Goal: Task Accomplishment & Management: Manage account settings

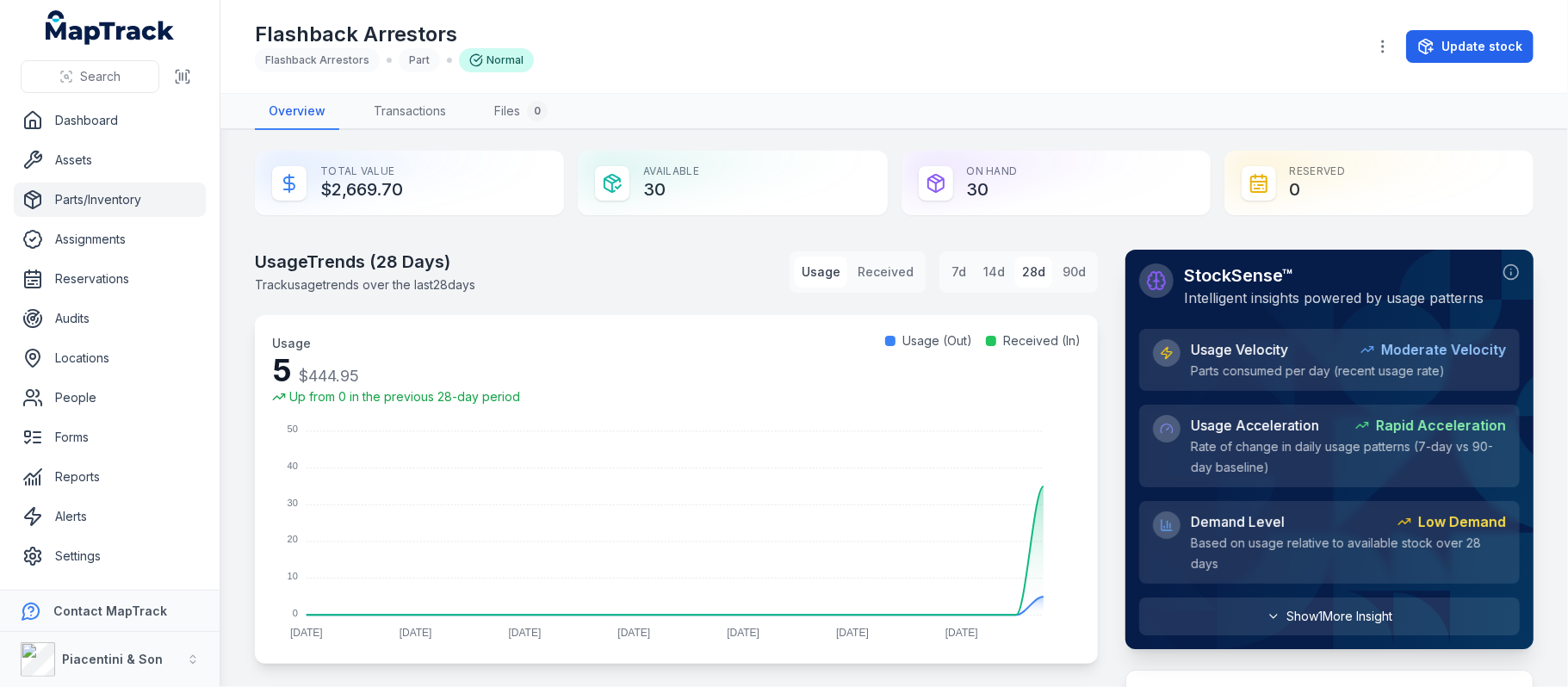
click at [1270, 628] on button "Show 1 More Insight" at bounding box center [1330, 617] width 381 height 38
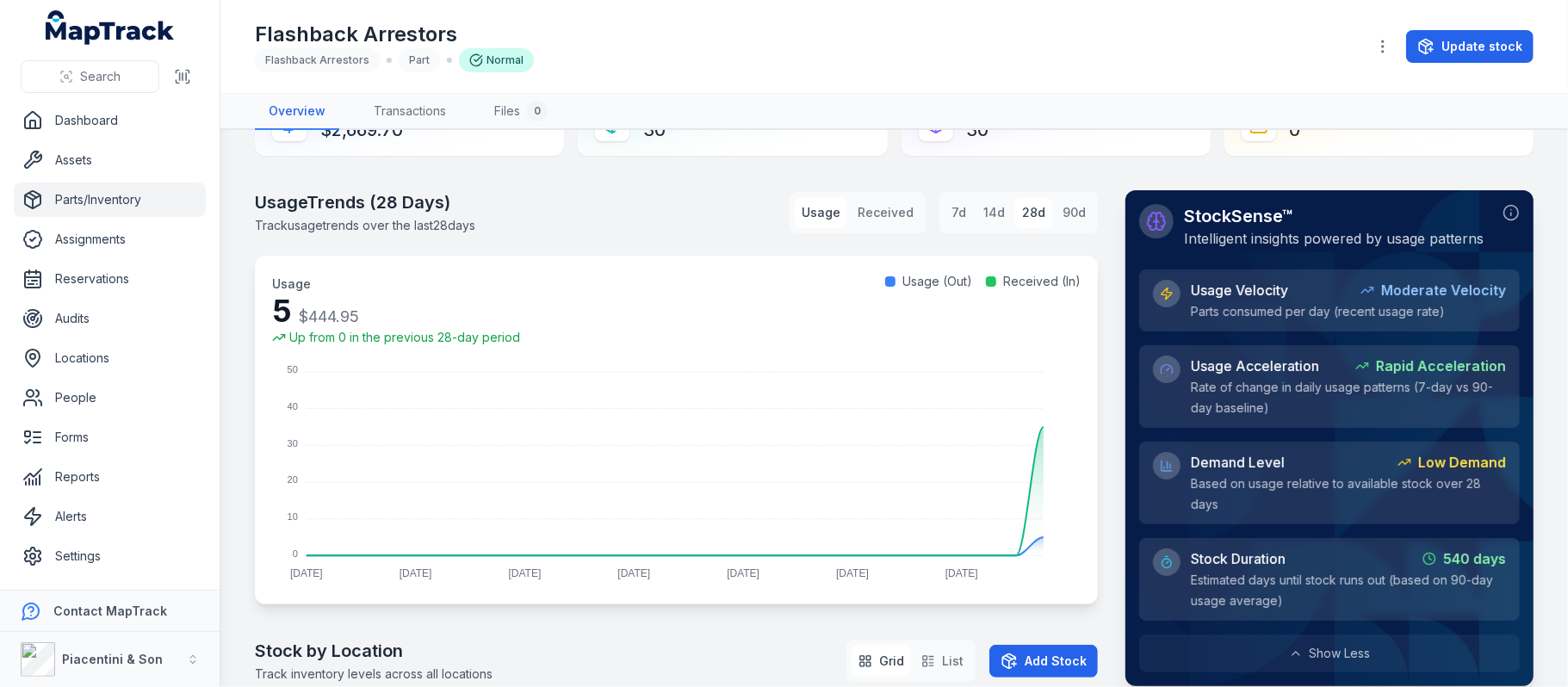
scroll to position [115, 0]
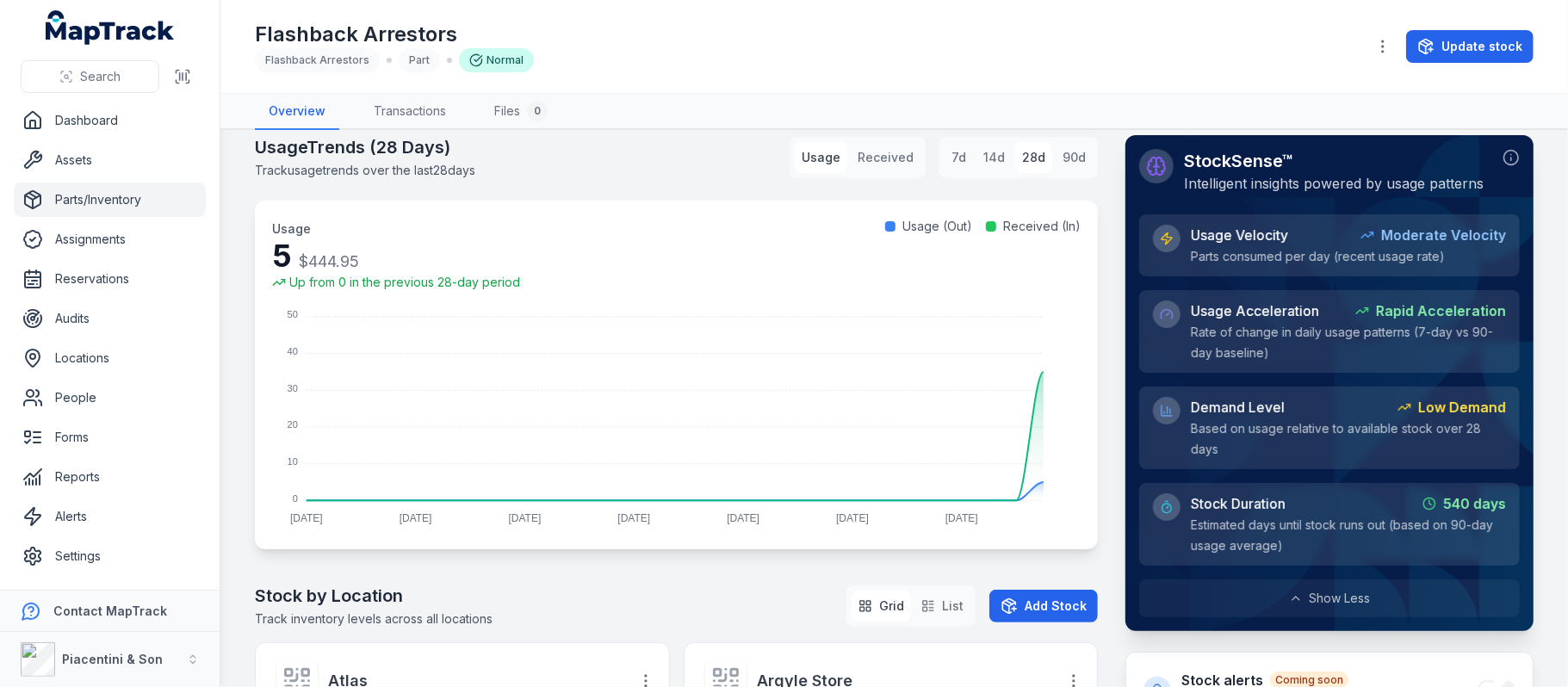
click at [1279, 541] on div "Stock Duration 540 days Estimated days until stock runs out (based on 90-day us…" at bounding box center [1349, 524] width 315 height 62
click at [1443, 504] on strong "540 days" at bounding box center [1474, 504] width 62 height 21
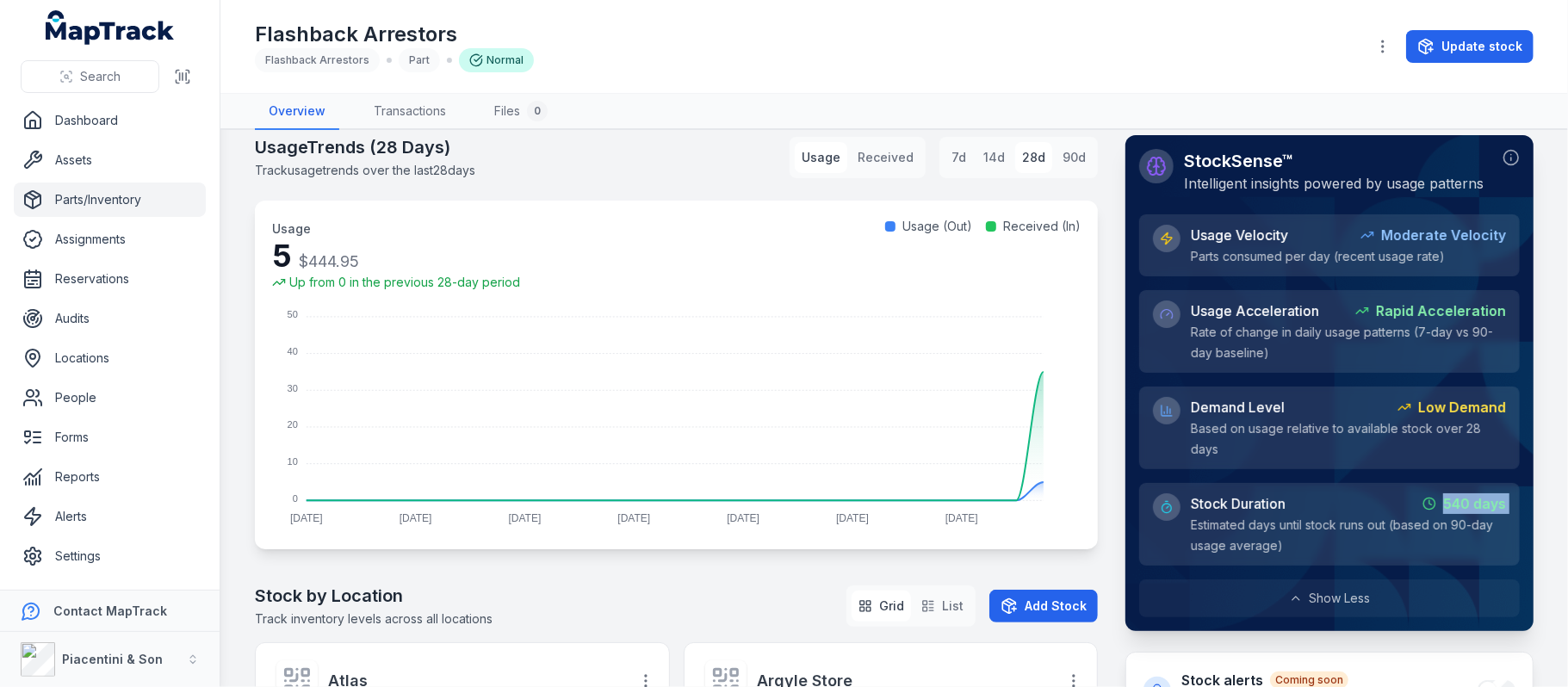
click at [1443, 504] on strong "540 days" at bounding box center [1474, 504] width 62 height 21
click at [1331, 436] on div "Demand Level Low Demand Based on usage relative to available stock over 28 days" at bounding box center [1349, 428] width 315 height 62
click at [879, 166] on button "Received" at bounding box center [886, 157] width 69 height 31
click at [800, 160] on button "Usage" at bounding box center [821, 157] width 53 height 31
click at [422, 115] on link "Transactions" at bounding box center [409, 112] width 100 height 36
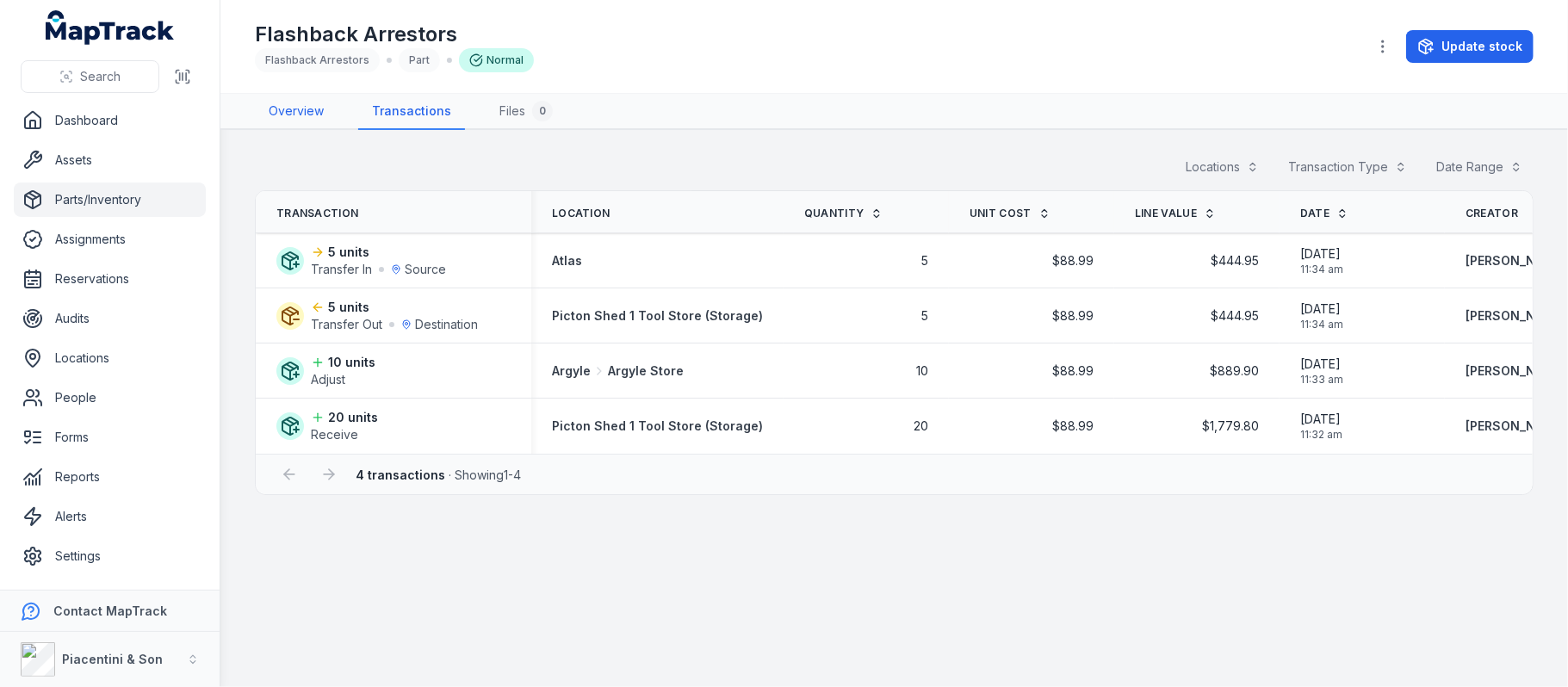
click at [285, 108] on link "Overview" at bounding box center [295, 112] width 82 height 36
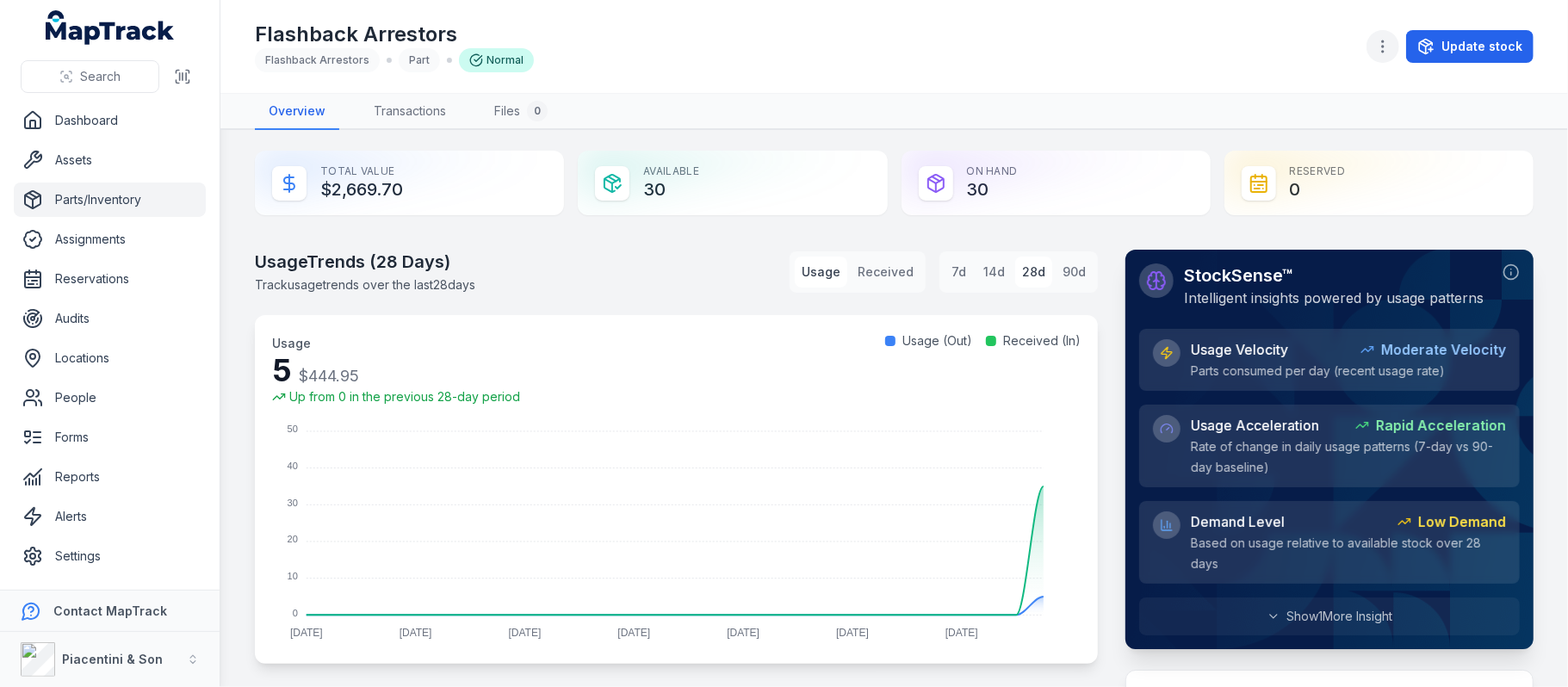
click at [1396, 53] on button "button" at bounding box center [1383, 46] width 33 height 33
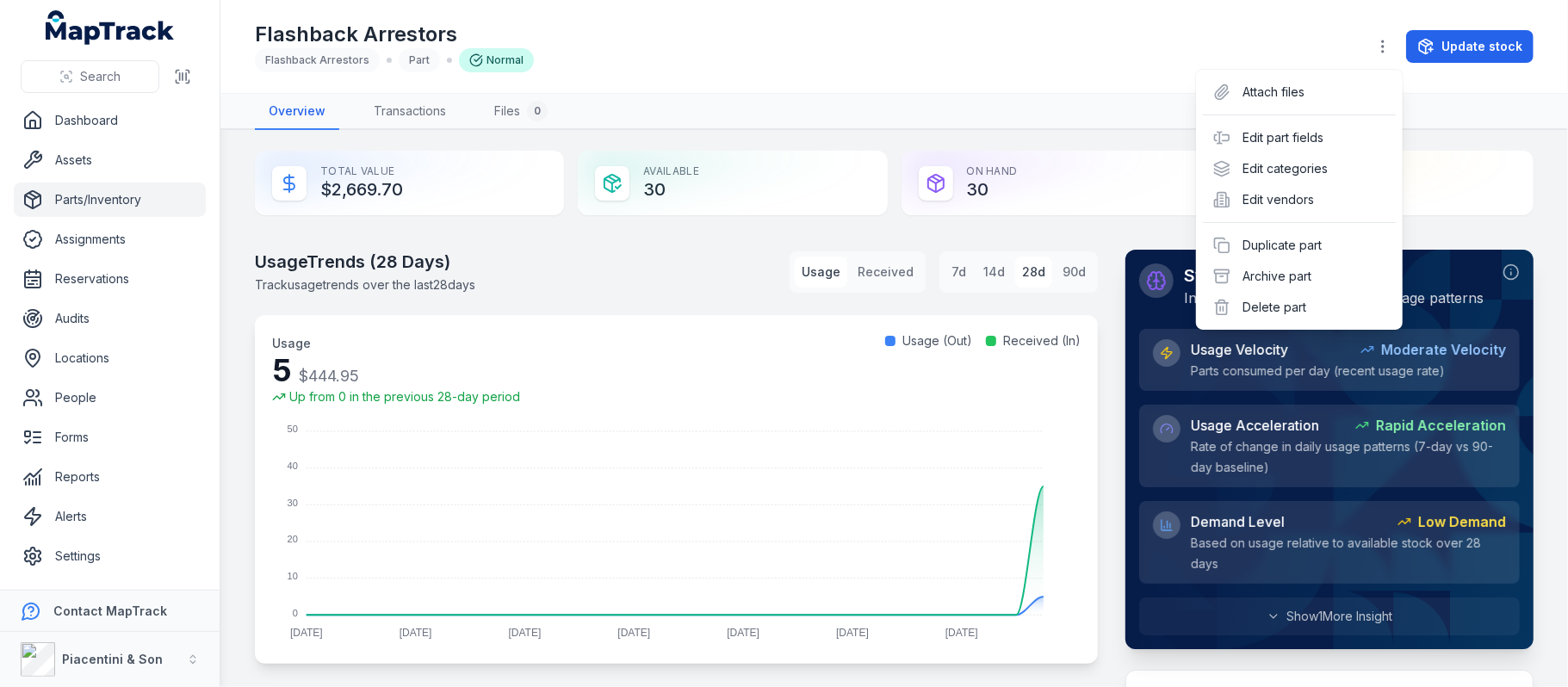
click at [1138, 67] on div "Flashback Arrestors Flashback Arrestors Part Normal Update stock" at bounding box center [894, 47] width 1279 height 79
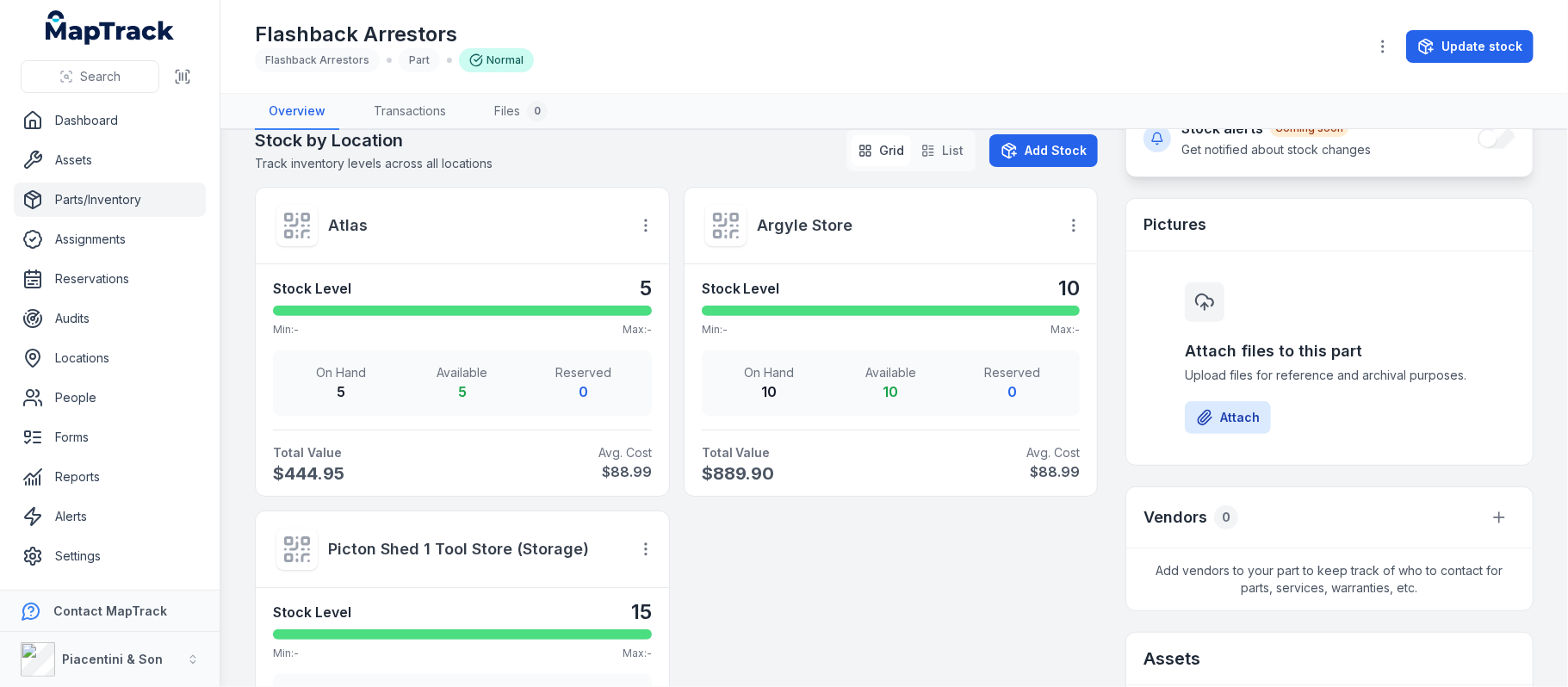
scroll to position [574, 0]
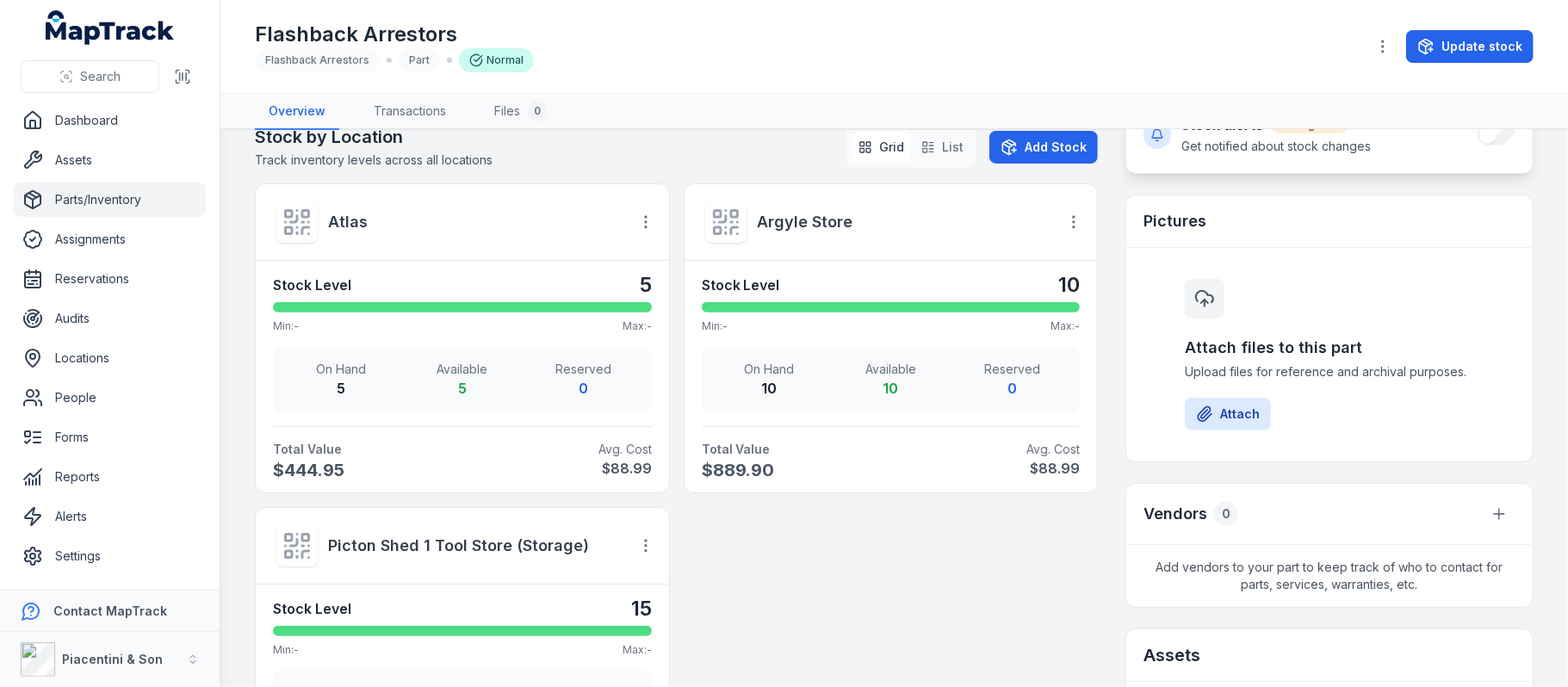
click at [1062, 201] on div "Argyle Store" at bounding box center [891, 222] width 413 height 76
click at [1066, 219] on icon "button" at bounding box center [1073, 222] width 17 height 17
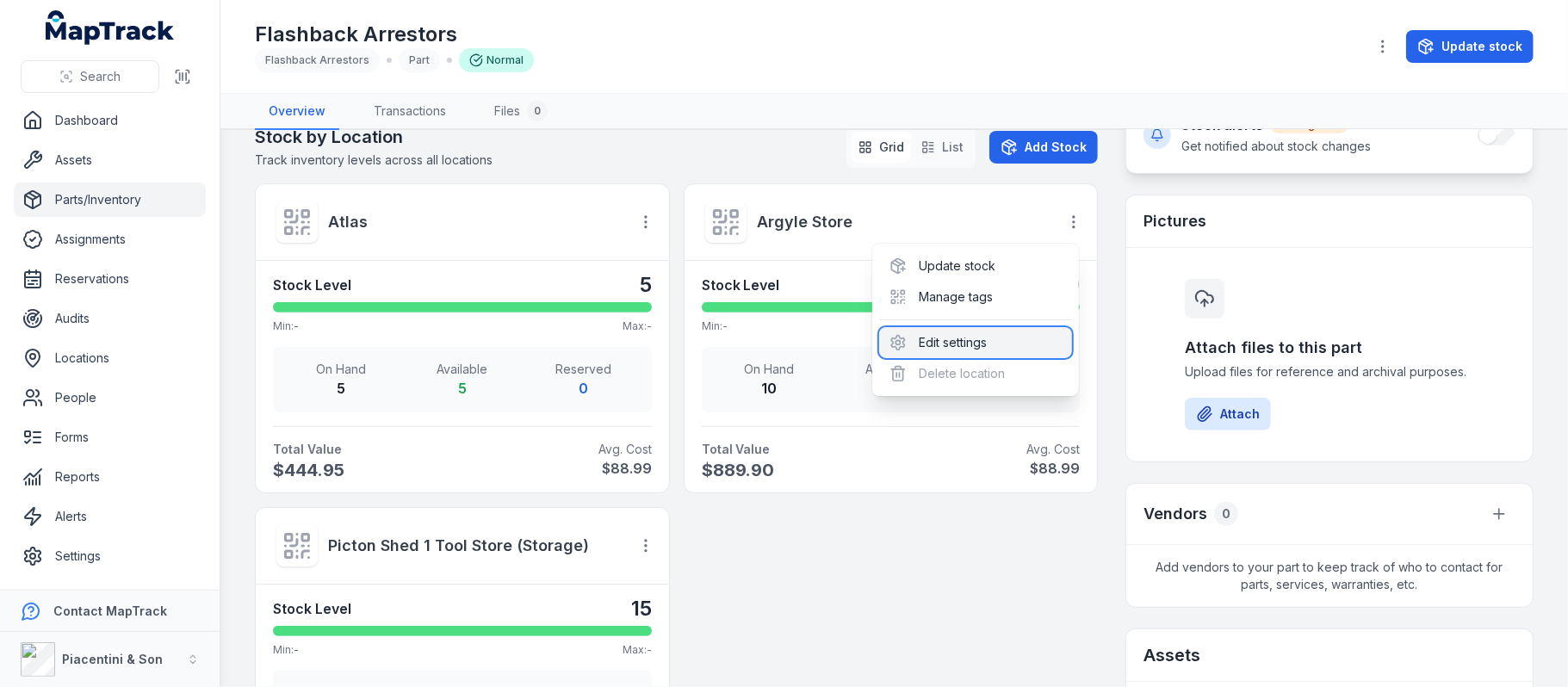
click at [1003, 343] on div "Edit settings" at bounding box center [975, 342] width 193 height 31
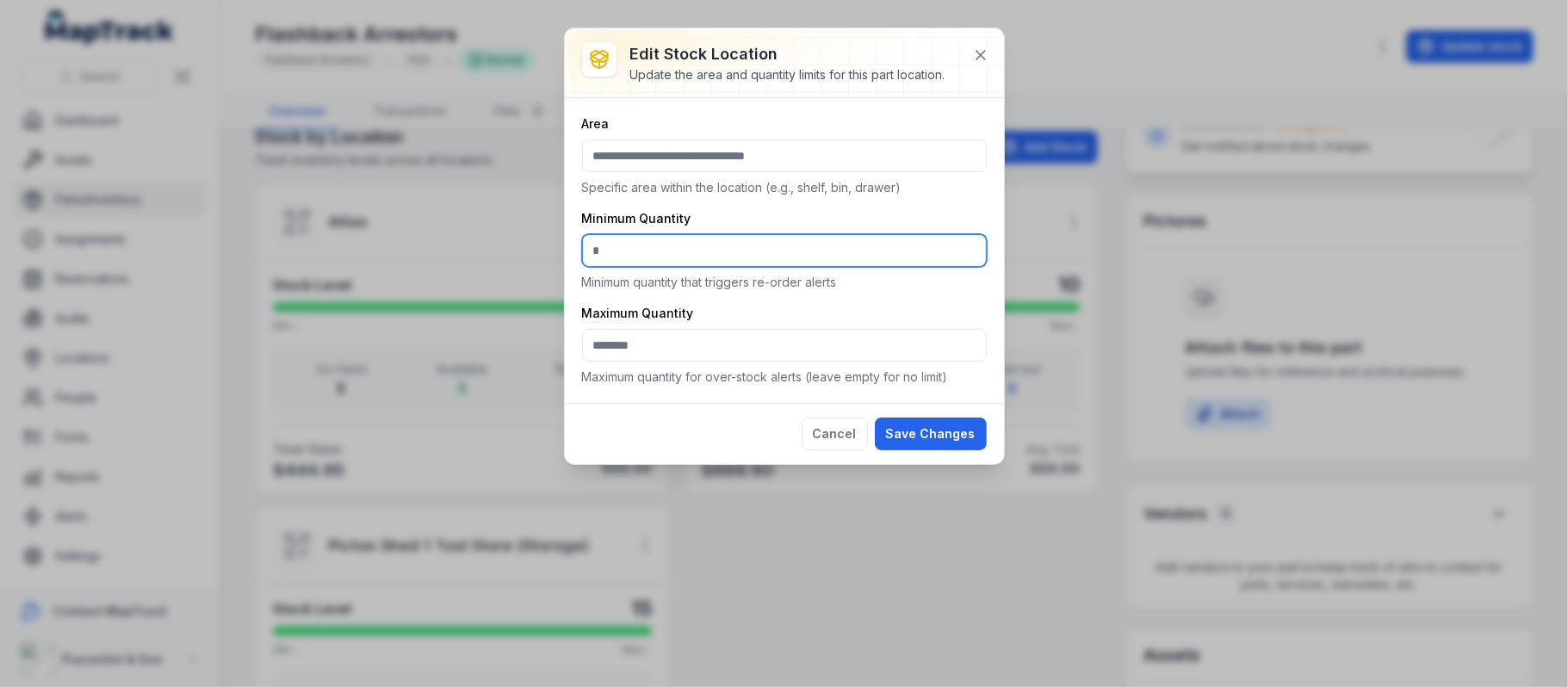
click at [637, 252] on input "*" at bounding box center [784, 250] width 404 height 33
type input "*"
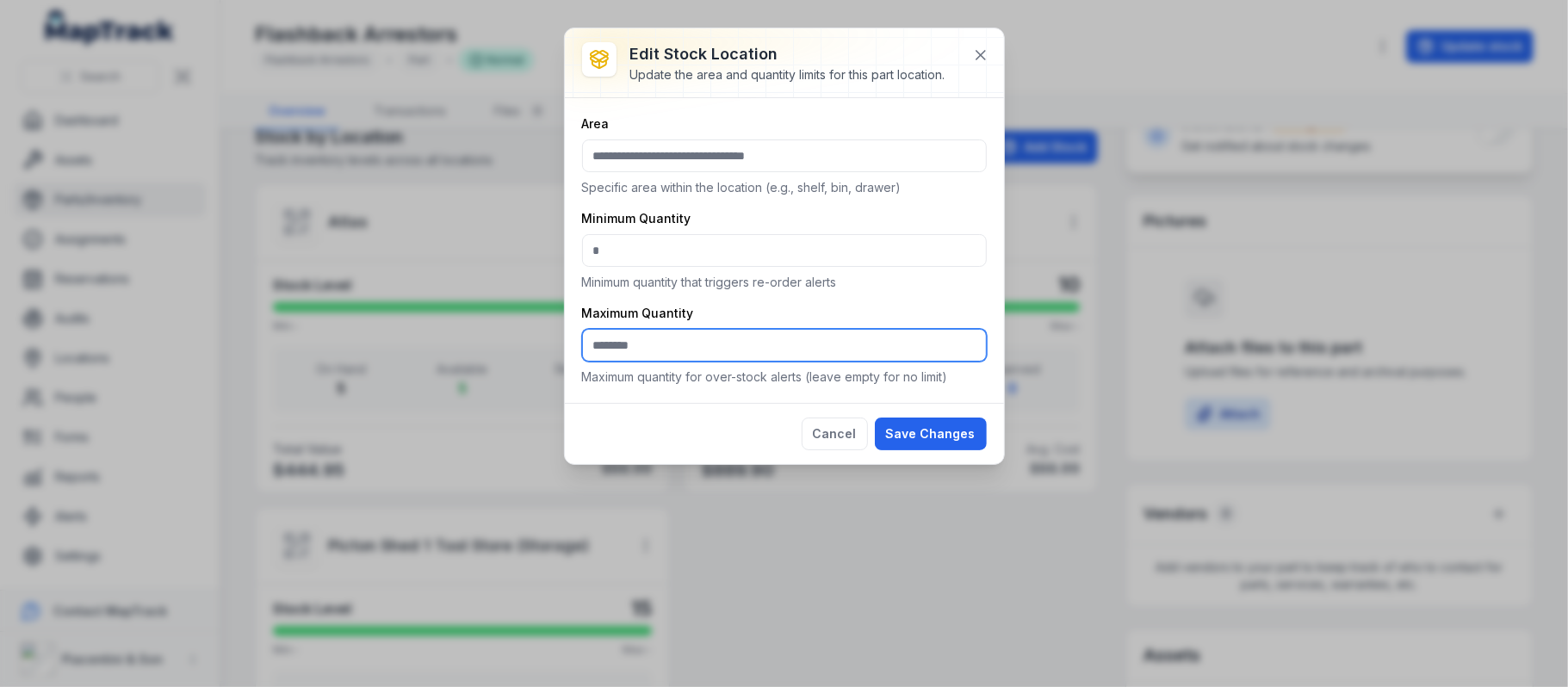
click at [588, 352] on input ":r9a:-form-item-label" at bounding box center [784, 345] width 404 height 33
type input "**"
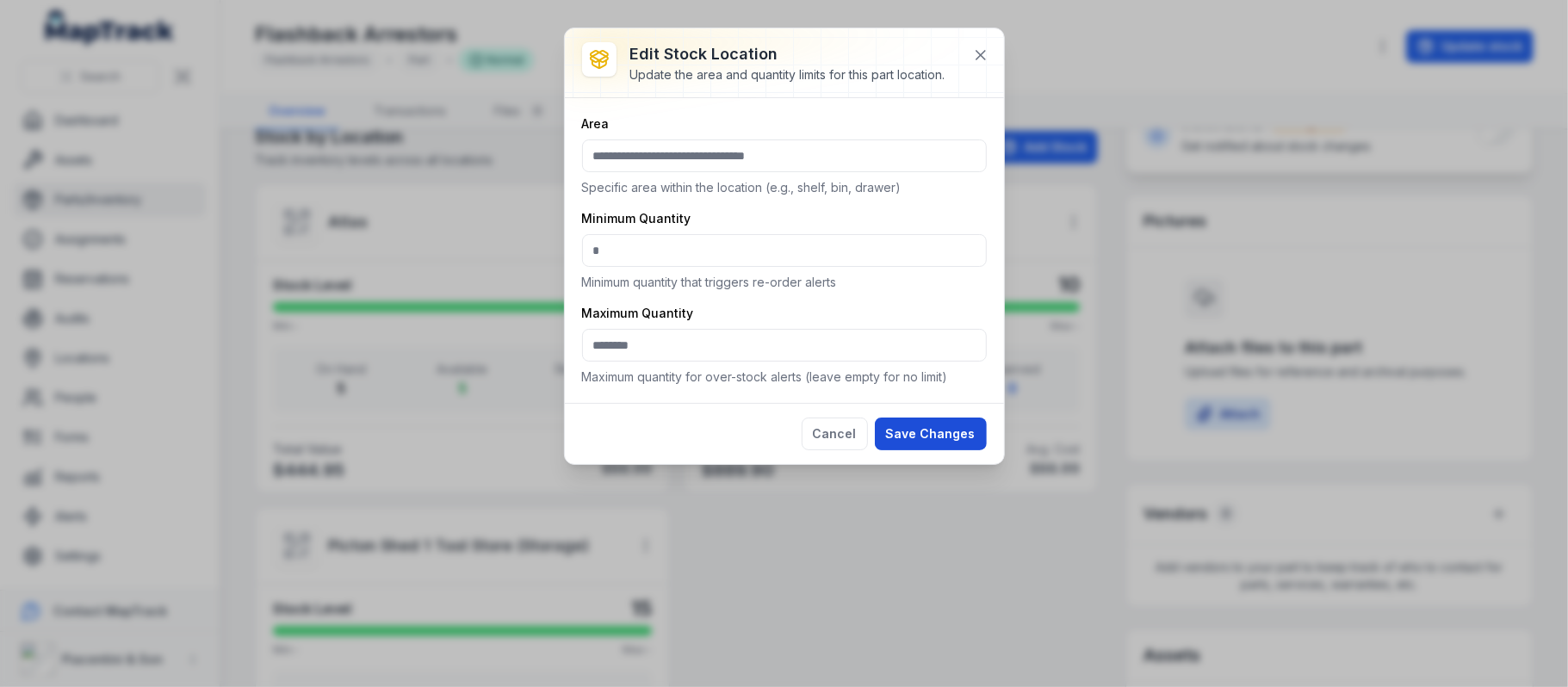
click at [899, 434] on button "Save Changes" at bounding box center [931, 433] width 112 height 33
